Goal: Check status

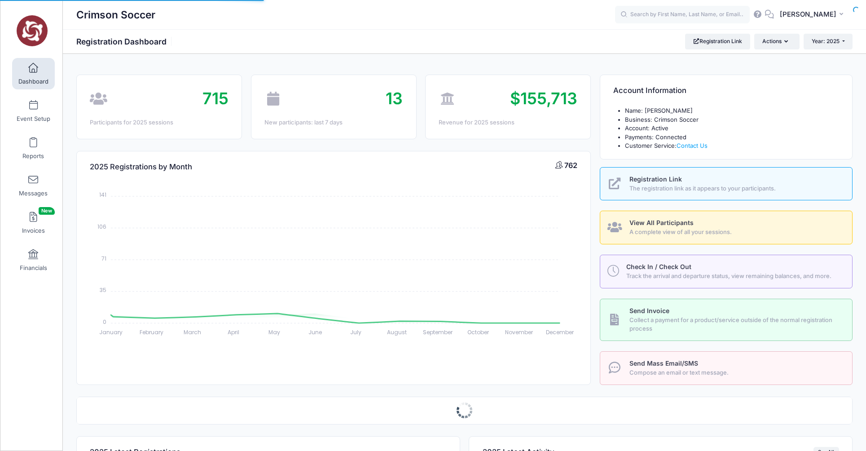
select select
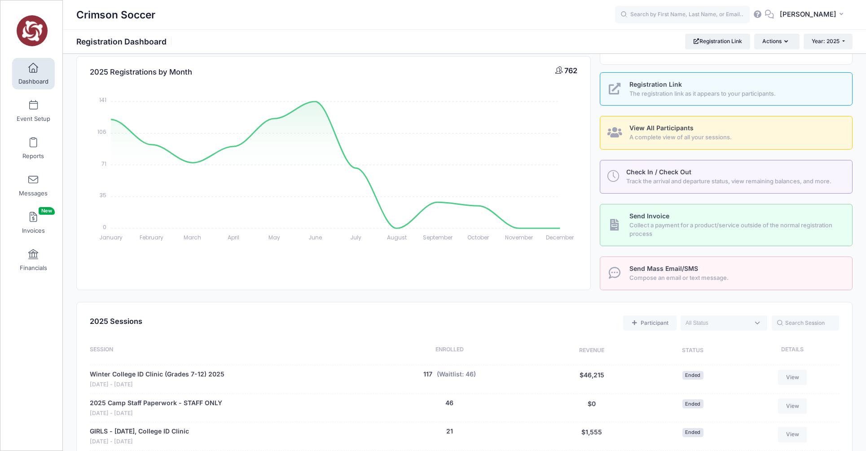
scroll to position [98, 0]
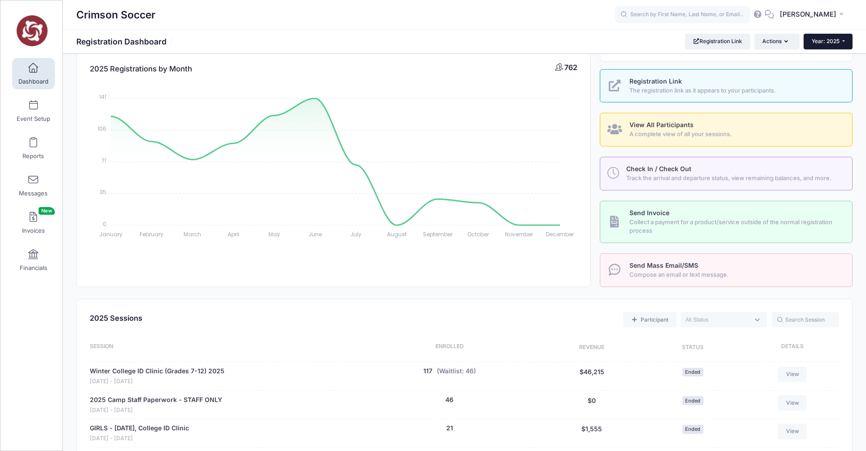
click at [819, 40] on span "Year: 2025" at bounding box center [825, 41] width 28 height 7
click at [820, 55] on link "Year: 2026" at bounding box center [832, 59] width 58 height 12
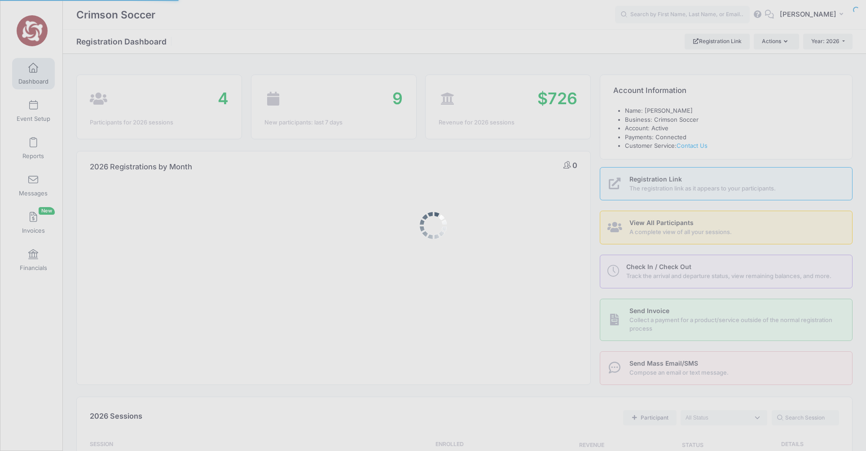
select select
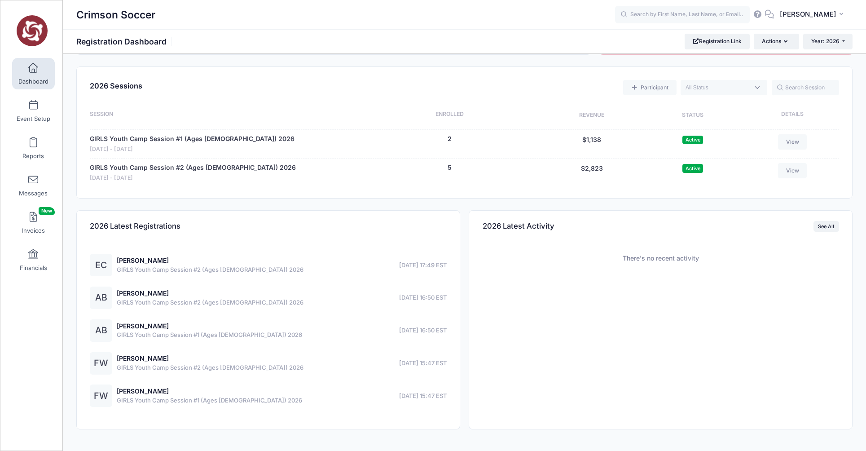
scroll to position [354, 0]
